Goal: Information Seeking & Learning: Learn about a topic

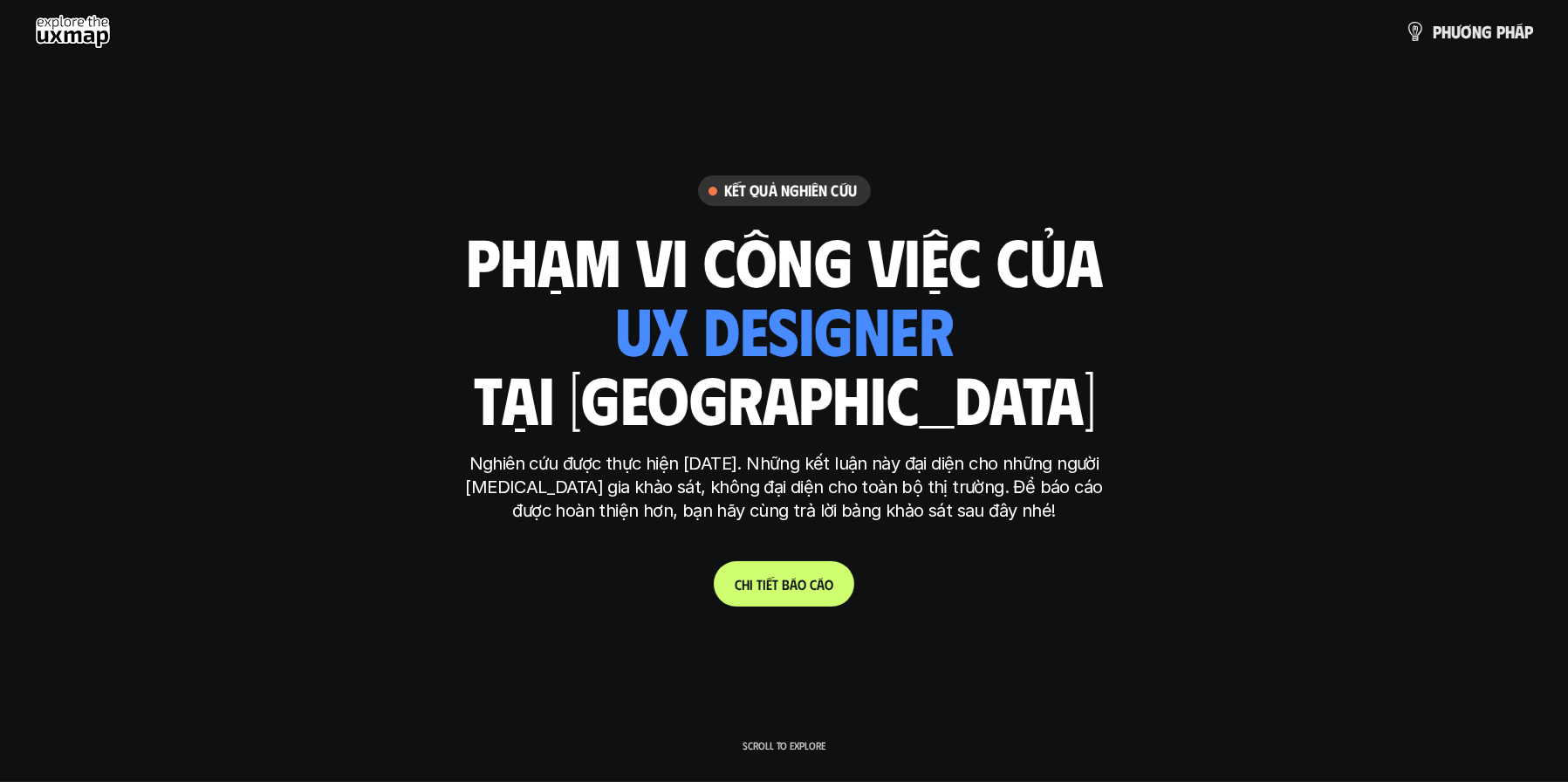
click at [1091, 422] on div "phạm vi công việc của ui designer ui/ux designer product designer [DEMOGRAPHIC_…" at bounding box center [784, 329] width 637 height 204
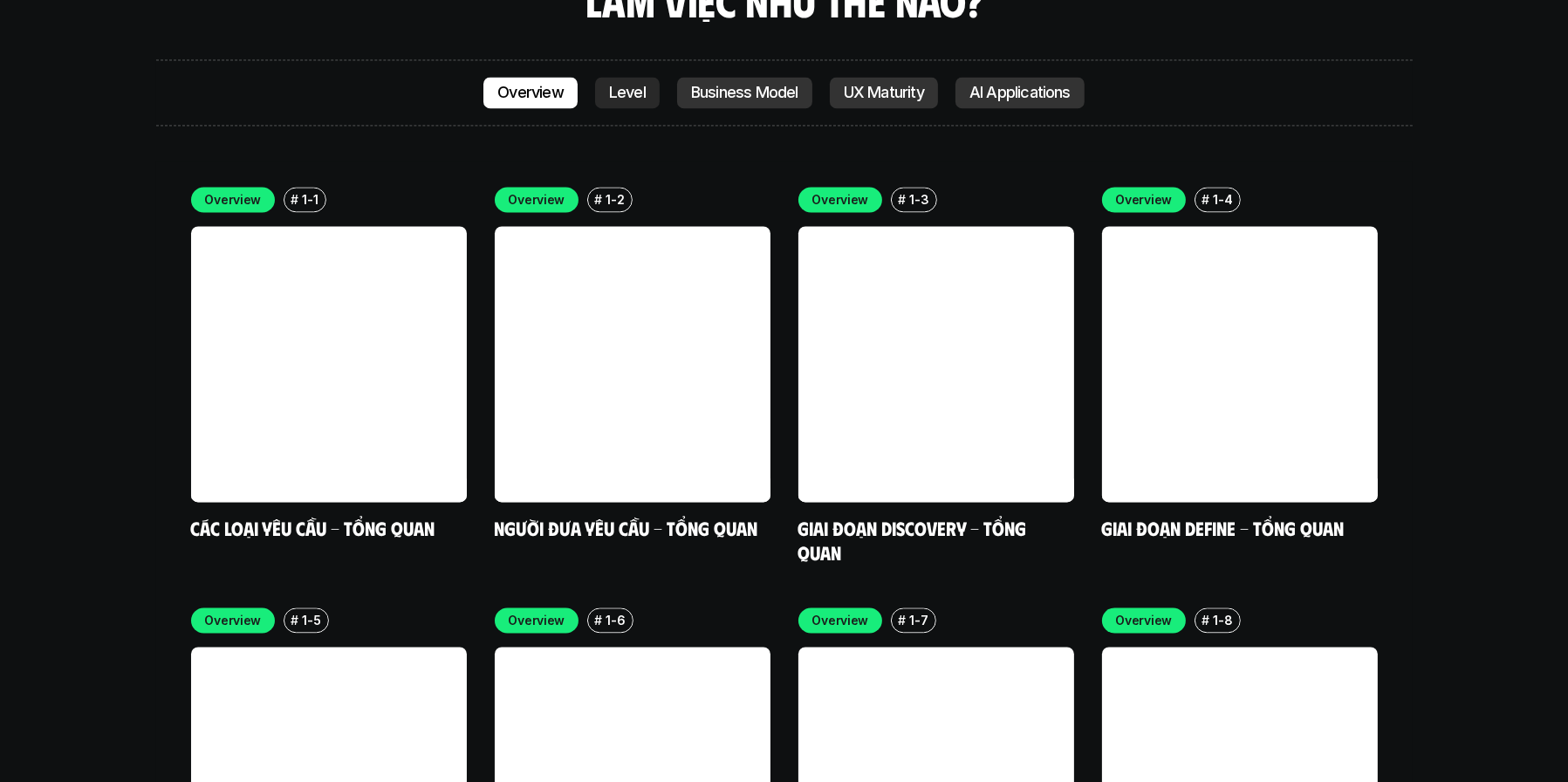
scroll to position [5080, 0]
